Goal: Task Accomplishment & Management: Manage account settings

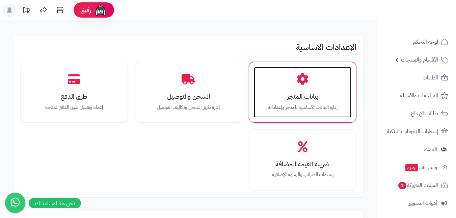
click at [301, 93] on h3 "بيانات المتجر" at bounding box center [303, 96] width 84 height 7
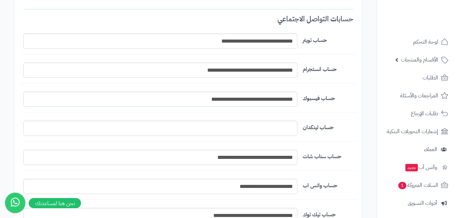
scroll to position [564, 0]
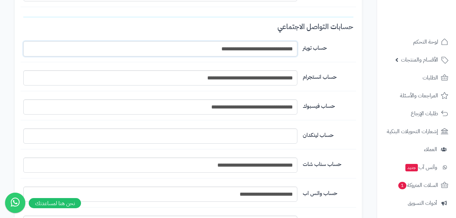
click at [261, 52] on input "**********" at bounding box center [160, 48] width 274 height 15
paste input "**********"
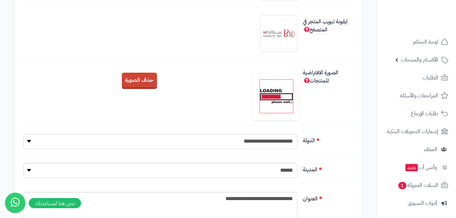
scroll to position [0, 0]
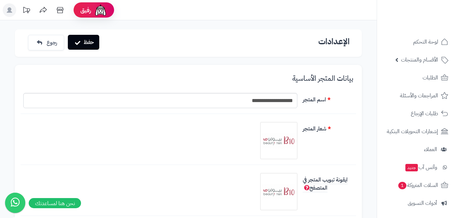
type input "**********"
click at [82, 45] on button "حفظ" at bounding box center [83, 42] width 31 height 15
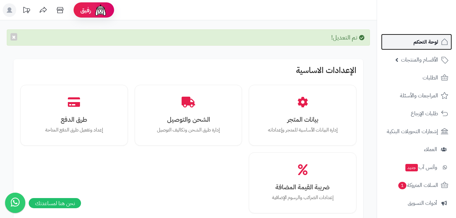
click at [430, 49] on link "لوحة التحكم" at bounding box center [416, 42] width 71 height 16
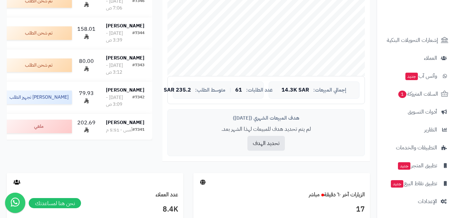
scroll to position [203, 0]
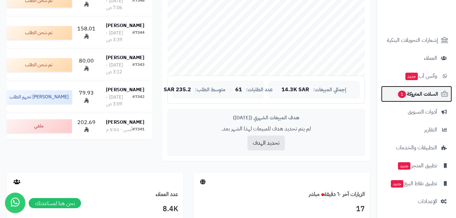
click at [395, 96] on link "السلات المتروكة 1" at bounding box center [416, 94] width 71 height 16
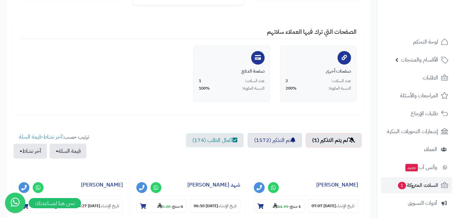
scroll to position [237, 0]
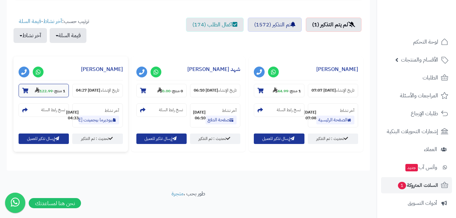
click at [59, 89] on strong "1 منتج" at bounding box center [59, 91] width 11 height 6
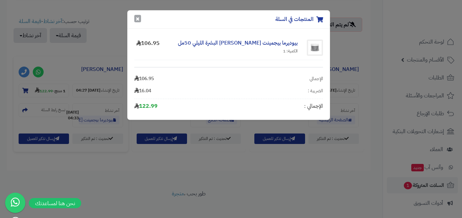
click at [139, 20] on button "×" at bounding box center [137, 18] width 7 height 7
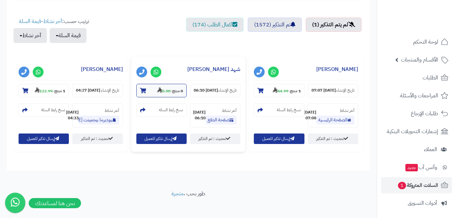
click at [175, 90] on strong "0 منتج" at bounding box center [177, 91] width 11 height 6
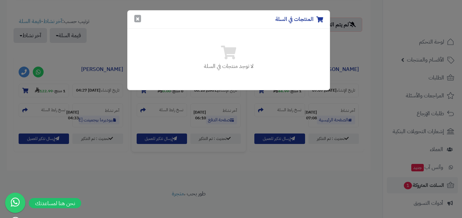
click at [134, 18] on button "×" at bounding box center [137, 18] width 7 height 7
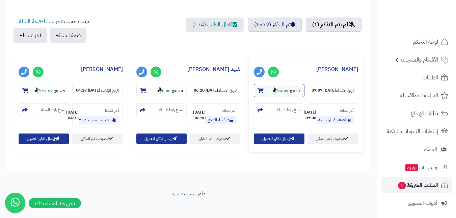
click at [281, 87] on section "1 منتج - 44.99" at bounding box center [279, 91] width 50 height 14
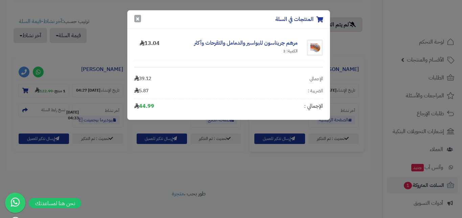
click at [138, 20] on button "×" at bounding box center [137, 18] width 7 height 7
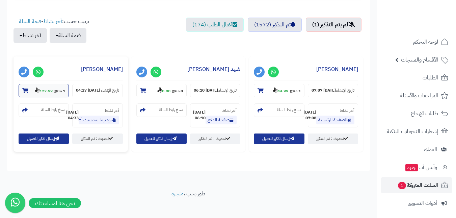
click at [48, 89] on strong "122.99" at bounding box center [44, 91] width 18 height 6
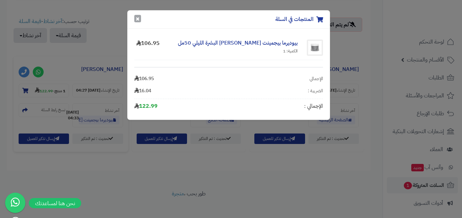
click at [137, 17] on button "×" at bounding box center [137, 18] width 7 height 7
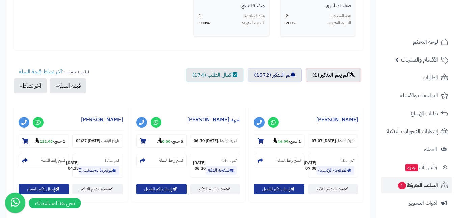
scroll to position [252, 0]
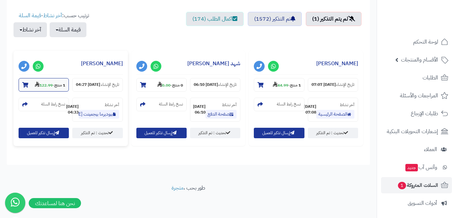
click at [42, 82] on strong "122.99" at bounding box center [44, 85] width 18 height 6
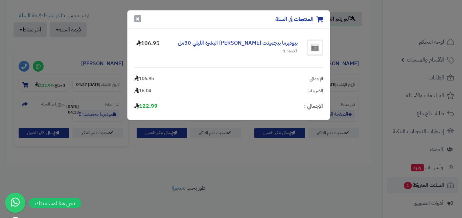
click at [140, 16] on button "×" at bounding box center [137, 18] width 7 height 7
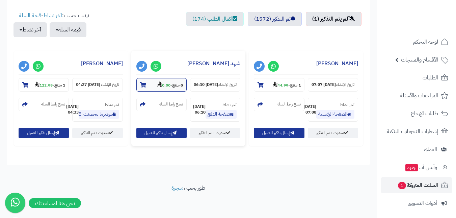
click at [153, 78] on section "0 منتج - 0.00" at bounding box center [162, 85] width 50 height 14
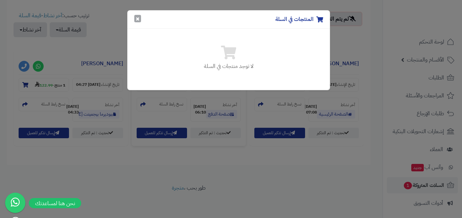
click at [140, 20] on button "×" at bounding box center [137, 18] width 7 height 7
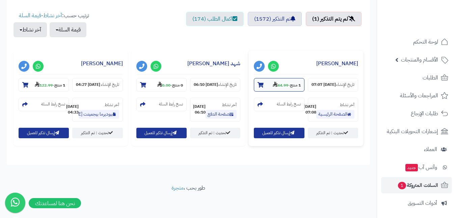
click at [288, 81] on small "1 منتج - 44.99" at bounding box center [287, 84] width 28 height 7
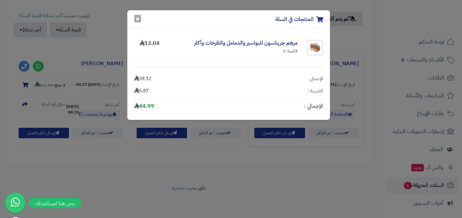
click at [136, 17] on button "×" at bounding box center [137, 18] width 7 height 7
